Goal: Obtain resource: Obtain resource

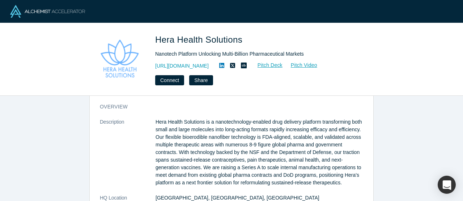
scroll to position [16, 0]
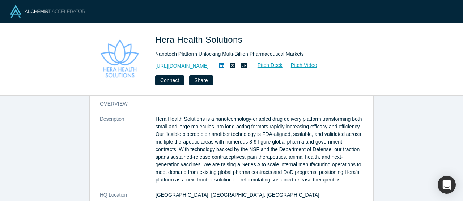
click at [159, 119] on p "Hera Health Solutions is a nanotechnology-enabled drug delivery platform transf…" at bounding box center [260, 149] width 208 height 68
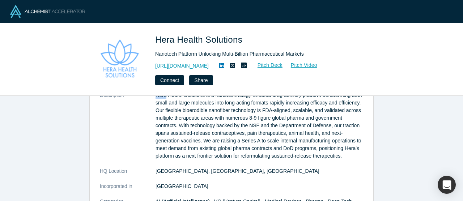
scroll to position [41, 0]
click at [183, 135] on p "Hera Health Solutions is a nanotechnology-enabled drug delivery platform transf…" at bounding box center [260, 125] width 208 height 68
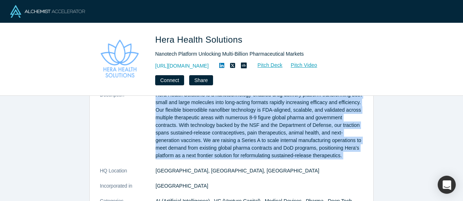
click at [183, 135] on p "Hera Health Solutions is a nanotechnology-enabled drug delivery platform transf…" at bounding box center [260, 125] width 208 height 68
copy dl "Hera Health Solutions is a nanotechnology-enabled drug delivery platform transf…"
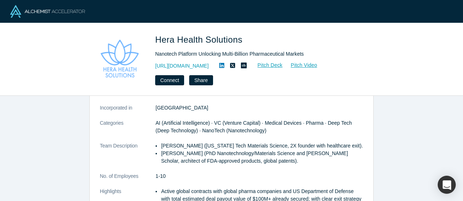
scroll to position [120, 0]
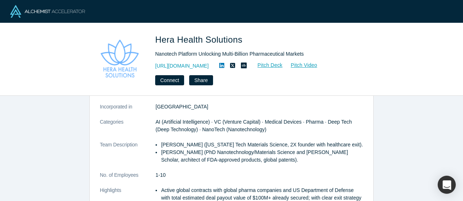
drag, startPoint x: 160, startPoint y: 152, endPoint x: 303, endPoint y: 172, distance: 145.1
click at [303, 172] on dl "Description Hera Health Solutions is a nanotechnology-enabled drug delivery pla…" at bounding box center [231, 130] width 263 height 236
copy ul "[PERSON_NAME] ([US_STATE] Tech Materials Science, 2X founder with healthcare ex…"
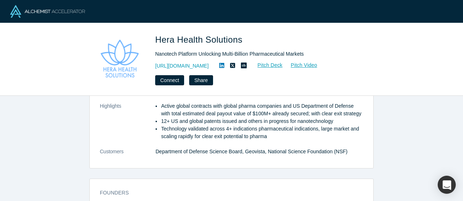
scroll to position [203, 0]
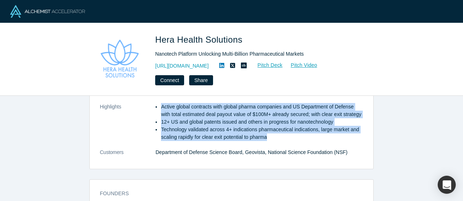
drag, startPoint x: 161, startPoint y: 114, endPoint x: 321, endPoint y: 151, distance: 164.8
click at [321, 141] on ul "Active global contracts with global pharma companies and US Department of Defen…" at bounding box center [260, 122] width 208 height 38
copy ul "Active global contracts with global pharma companies and US Department of Defen…"
click at [283, 63] on link "Pitch Deck" at bounding box center [266, 65] width 33 height 8
